Goal: Ask a question

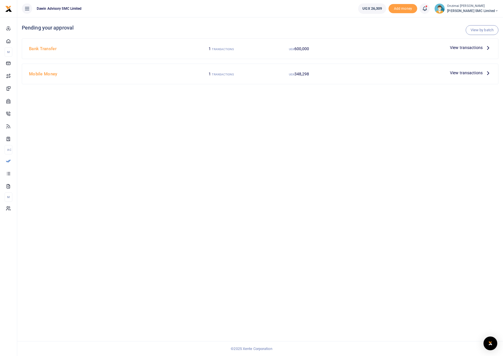
click at [427, 8] on icon at bounding box center [425, 8] width 6 height 6
click at [396, 34] on div "Transactions to act upon You have 2 awaiting for your to act on" at bounding box center [384, 41] width 82 height 14
click at [367, 9] on span "UGX 26,309" at bounding box center [372, 9] width 20 height 6
click at [373, 9] on span "UGX 26,309" at bounding box center [372, 9] width 20 height 6
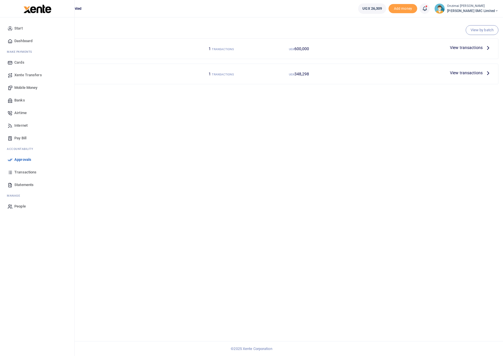
click at [24, 38] on span "Dashboard" at bounding box center [23, 41] width 18 height 6
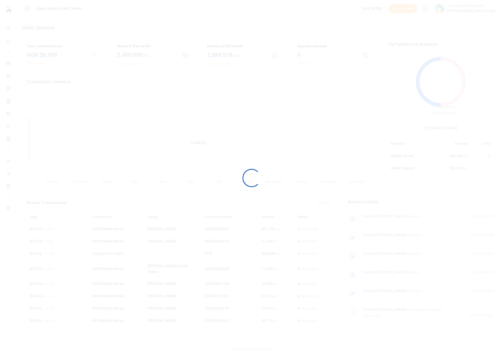
scroll to position [76, 102]
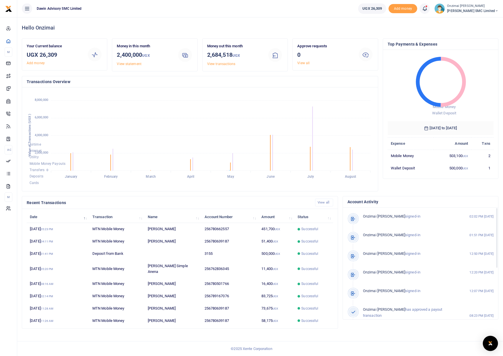
click at [488, 344] on img "Open Intercom Messenger" at bounding box center [489, 343] width 7 height 7
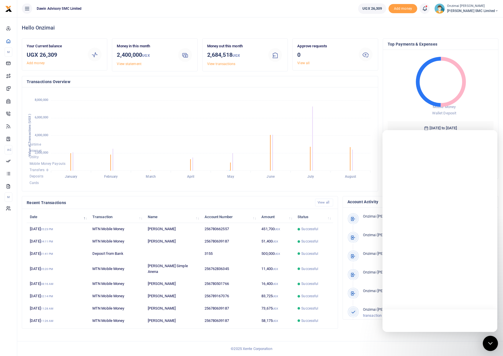
scroll to position [0, 0]
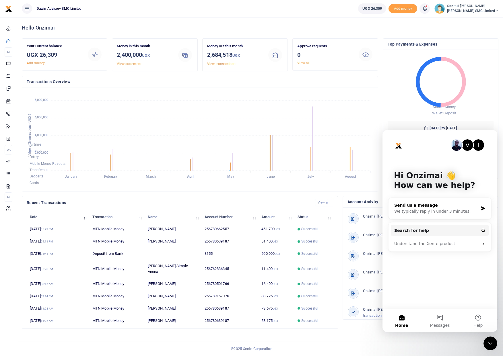
click at [416, 213] on div "We typically reply in under 3 minutes" at bounding box center [436, 212] width 84 height 6
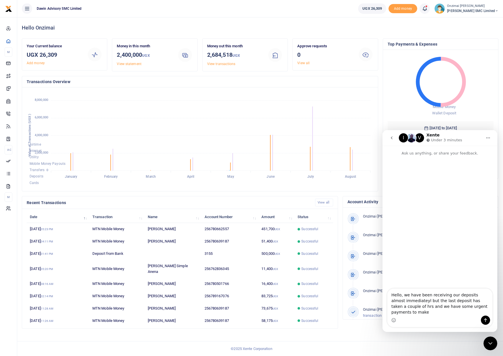
type textarea "Hello, we have been receiving our deposits almost immediateyl but the last depo…"
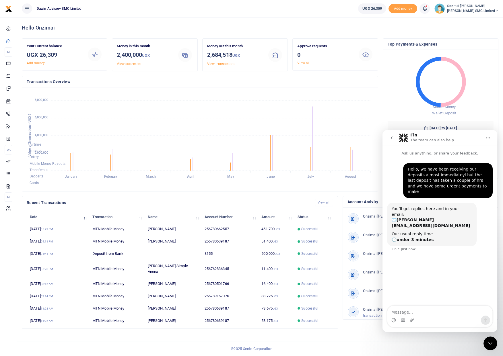
click at [399, 105] on foreignobject "Mobile Money Wallet Deposit" at bounding box center [441, 86] width 106 height 64
click at [486, 140] on icon "Home" at bounding box center [488, 138] width 5 height 5
click at [488, 343] on icon "Close Intercom Messenger" at bounding box center [490, 343] width 7 height 7
